Goal: Task Accomplishment & Management: Manage account settings

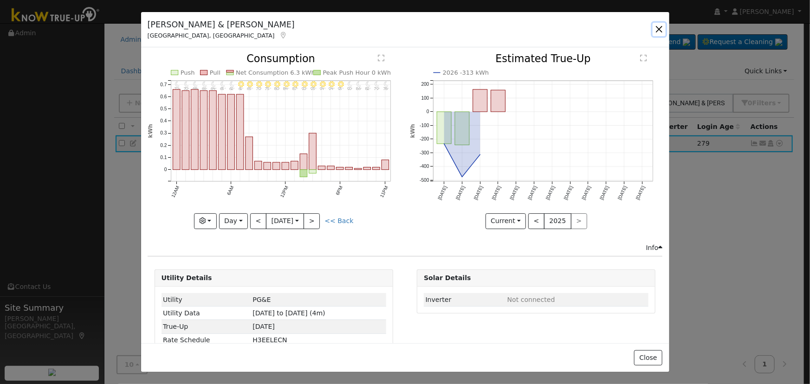
click at [658, 28] on button "button" at bounding box center [658, 29] width 13 height 13
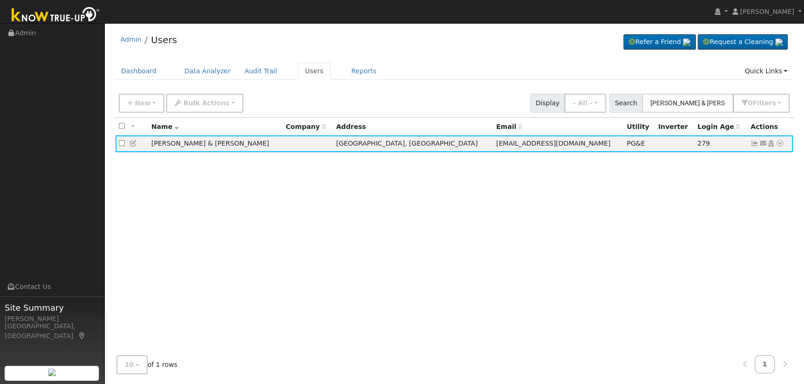
click at [695, 93] on div "New Add User Quick Add Quick Connect Quick Convert Lead Bulk Actions Send Email…" at bounding box center [454, 101] width 674 height 22
click at [659, 107] on input "[PERSON_NAME] & [PERSON_NAME]" at bounding box center [687, 103] width 91 height 19
drag, startPoint x: 651, startPoint y: 102, endPoint x: 809, endPoint y: 97, distance: 157.8
click at [779, 97] on div "Search [PERSON_NAME] & [PERSON_NAME] 0 Filter s Role Show - All - Show Leads Ad…" at bounding box center [699, 103] width 181 height 19
paste input "[PERSON_NAME] & [PERSON_NAME]"
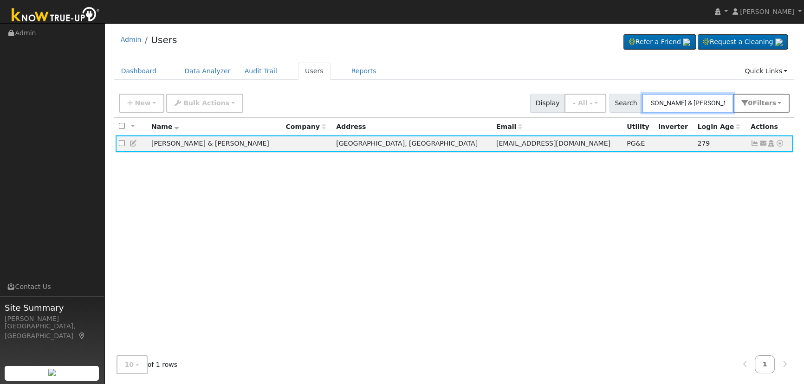
scroll to position [0, 7]
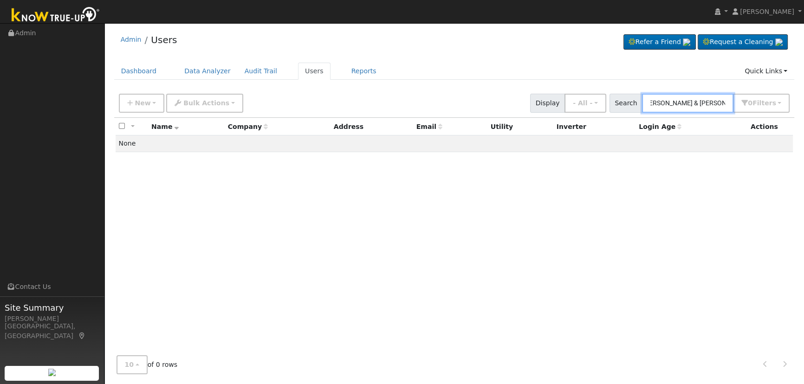
click at [696, 105] on input "[PERSON_NAME] & [PERSON_NAME]" at bounding box center [687, 103] width 91 height 19
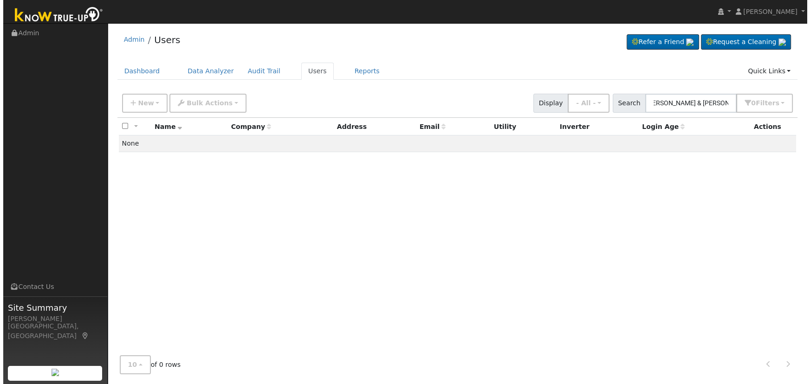
scroll to position [0, 0]
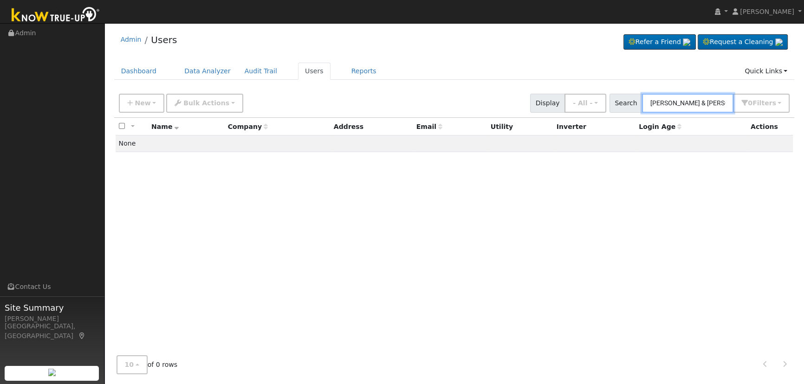
click at [709, 106] on input "[PERSON_NAME] & [PERSON_NAME]" at bounding box center [687, 103] width 91 height 19
drag, startPoint x: 705, startPoint y: 103, endPoint x: 563, endPoint y: 97, distance: 142.1
click at [563, 97] on div "New Add User Quick Add Quick Connect Quick Convert Lead Bulk Actions Send Email…" at bounding box center [454, 101] width 674 height 22
click at [667, 105] on input "[PERSON_NAME]" at bounding box center [687, 103] width 91 height 19
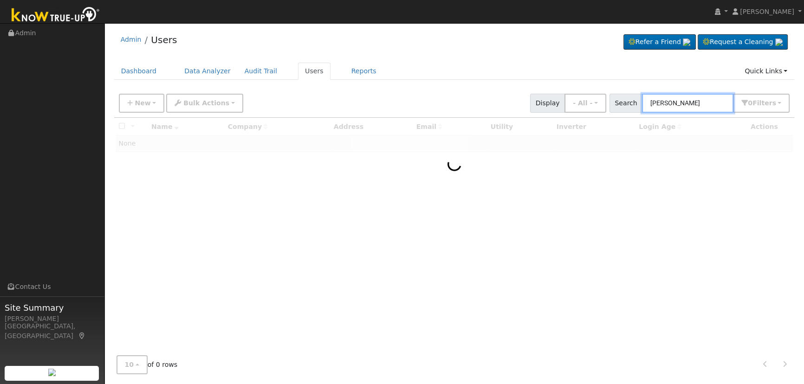
click at [654, 101] on input "[PERSON_NAME]" at bounding box center [687, 103] width 91 height 19
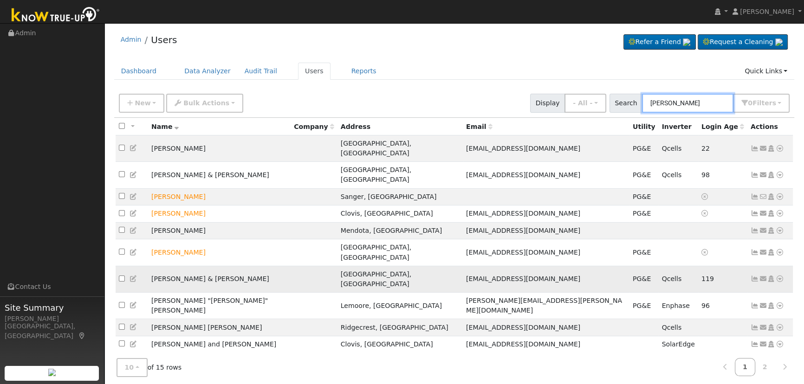
type input "[PERSON_NAME]"
click at [754, 276] on icon at bounding box center [754, 279] width 8 height 6
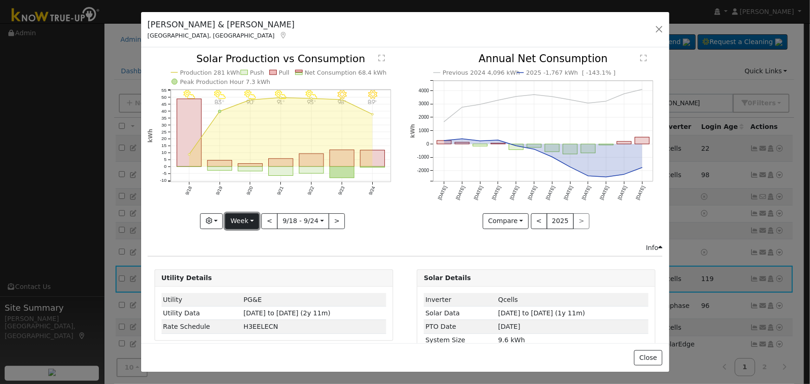
click at [245, 217] on button "Week" at bounding box center [242, 221] width 34 height 16
click at [248, 265] on link "Month" at bounding box center [258, 265] width 64 height 13
type input "[DATE]"
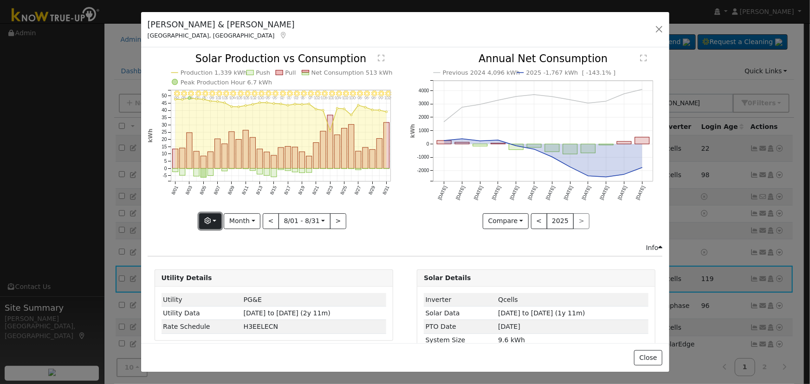
click at [211, 221] on icon "button" at bounding box center [207, 221] width 6 height 6
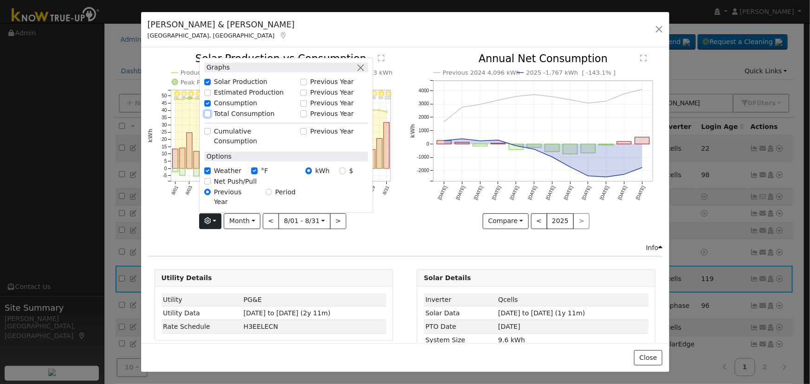
click at [210, 117] on input "Total Consumption" at bounding box center [207, 113] width 6 height 6
checkbox input "true"
click at [364, 72] on button "button" at bounding box center [361, 68] width 10 height 10
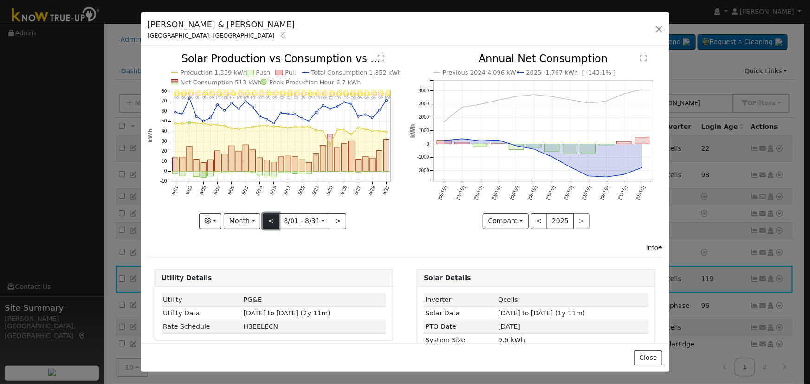
click at [271, 217] on button "<" at bounding box center [271, 221] width 16 height 16
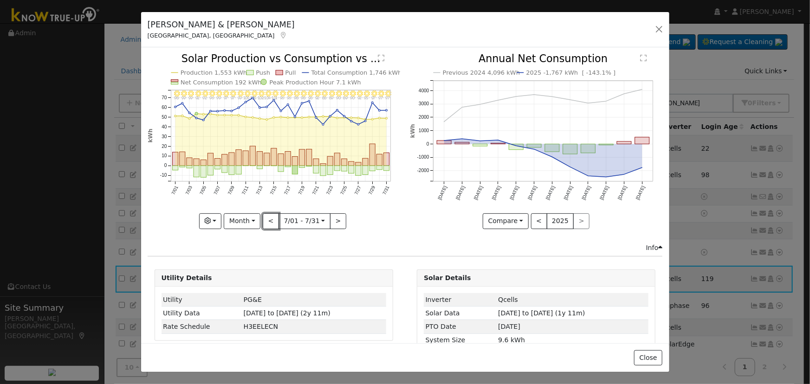
click at [272, 213] on button "<" at bounding box center [271, 221] width 16 height 16
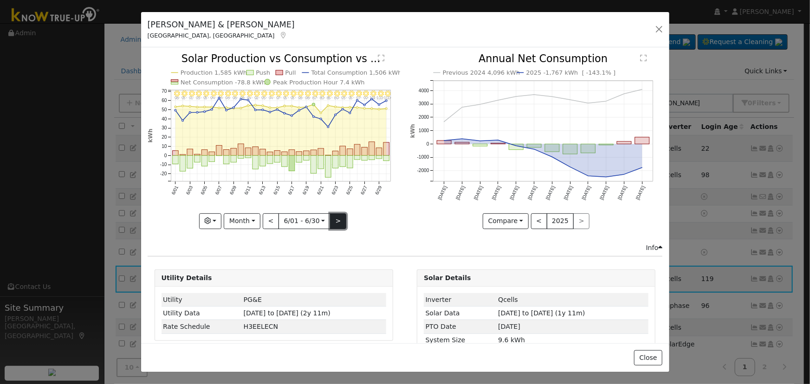
click at [333, 220] on button ">" at bounding box center [338, 221] width 16 height 16
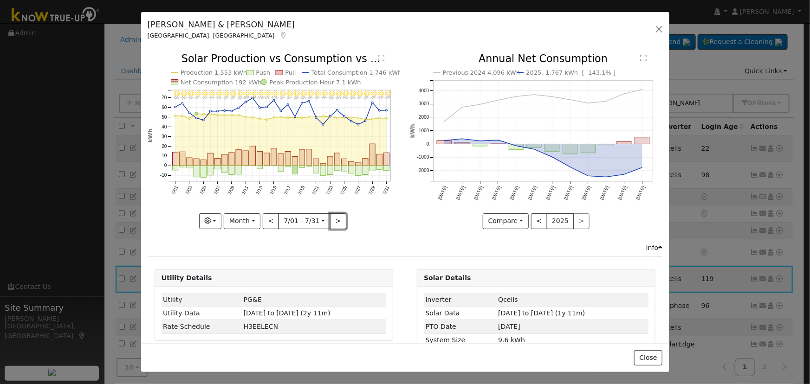
click at [332, 221] on button ">" at bounding box center [338, 221] width 16 height 16
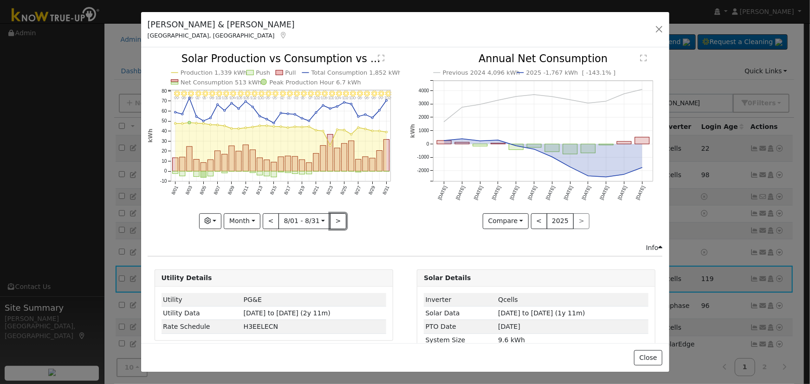
click at [332, 221] on button ">" at bounding box center [338, 221] width 16 height 16
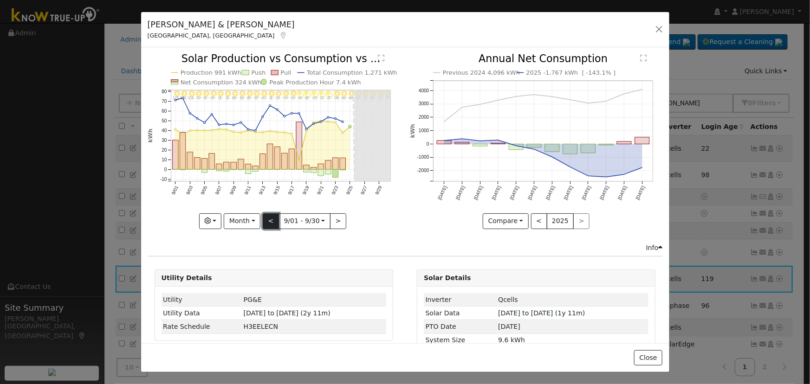
click at [272, 220] on button "<" at bounding box center [271, 221] width 16 height 16
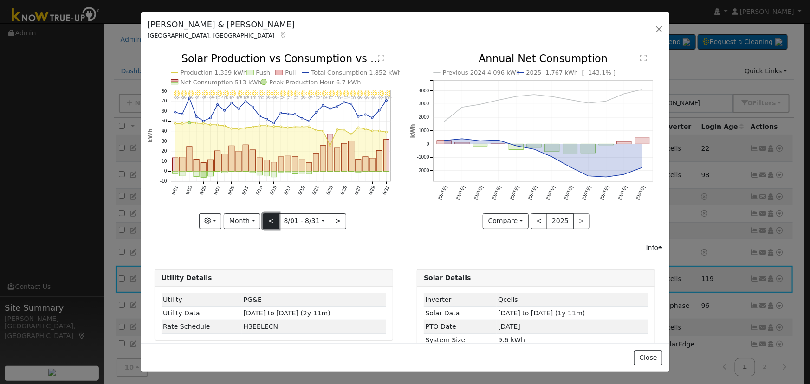
click at [272, 220] on button "<" at bounding box center [271, 221] width 16 height 16
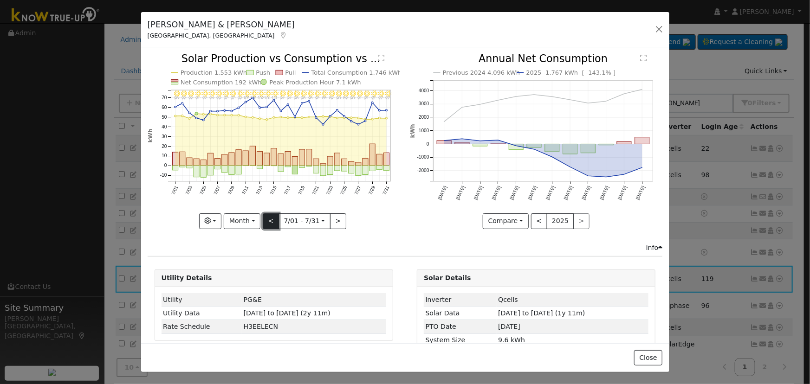
click at [272, 220] on button "<" at bounding box center [271, 221] width 16 height 16
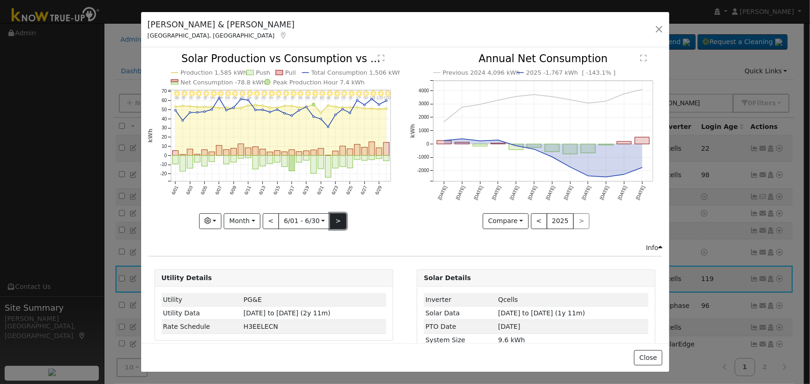
click at [331, 222] on button ">" at bounding box center [338, 221] width 16 height 16
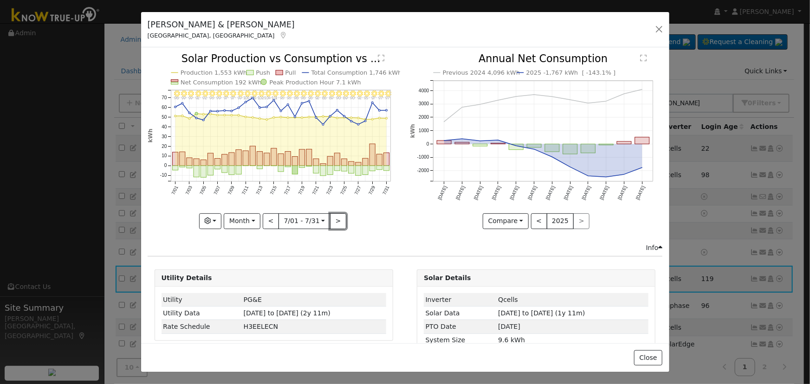
click at [331, 222] on button ">" at bounding box center [338, 221] width 16 height 16
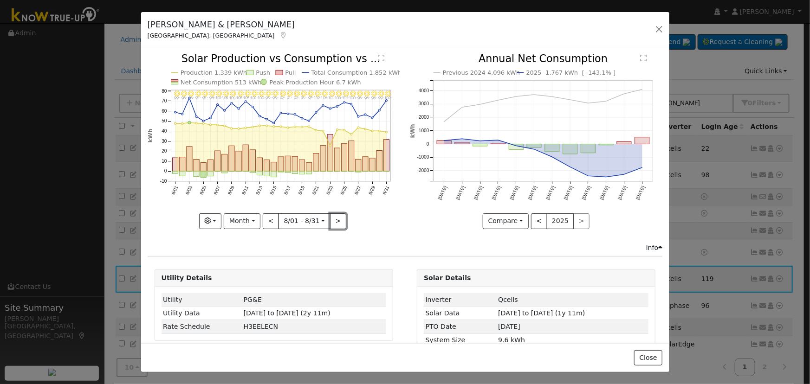
click at [330, 222] on button ">" at bounding box center [338, 221] width 16 height 16
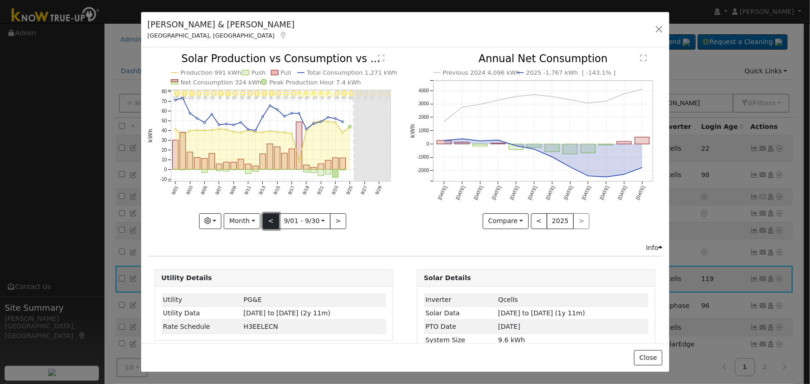
click at [276, 221] on button "<" at bounding box center [271, 221] width 16 height 16
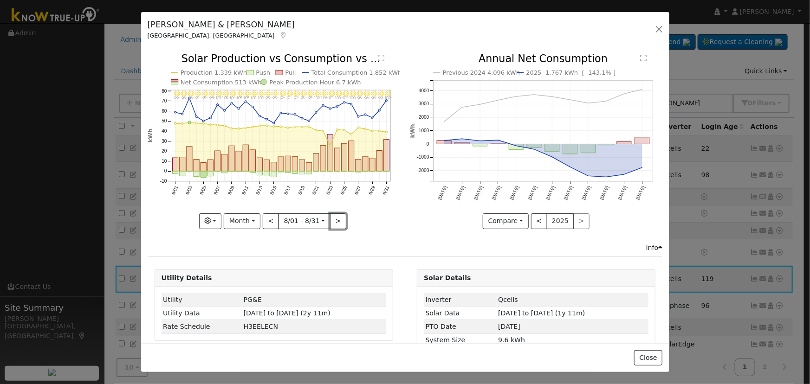
click at [334, 220] on button ">" at bounding box center [338, 221] width 16 height 16
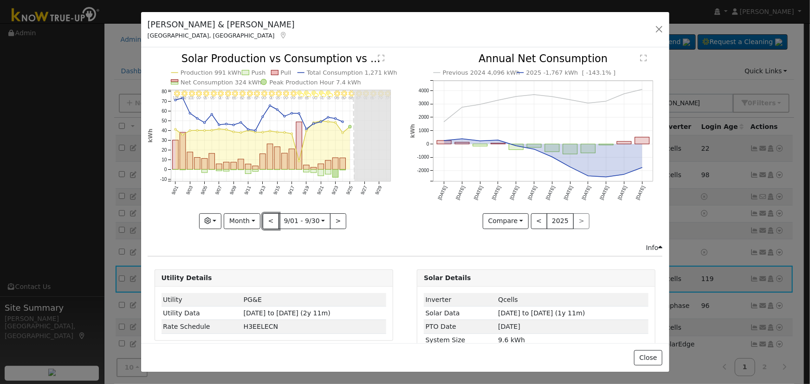
click at [269, 220] on button "<" at bounding box center [271, 221] width 16 height 16
type input "[DATE]"
